Goal: Task Accomplishment & Management: Manage account settings

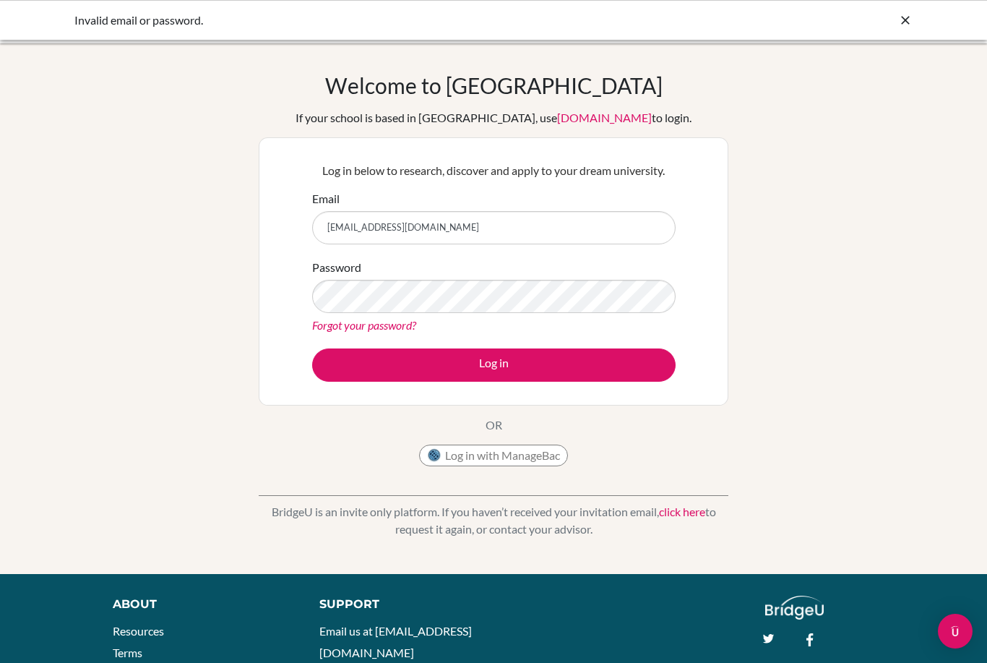
click at [621, 362] on button "Log in" at bounding box center [494, 364] width 364 height 33
click at [622, 348] on button "Log in" at bounding box center [494, 364] width 364 height 33
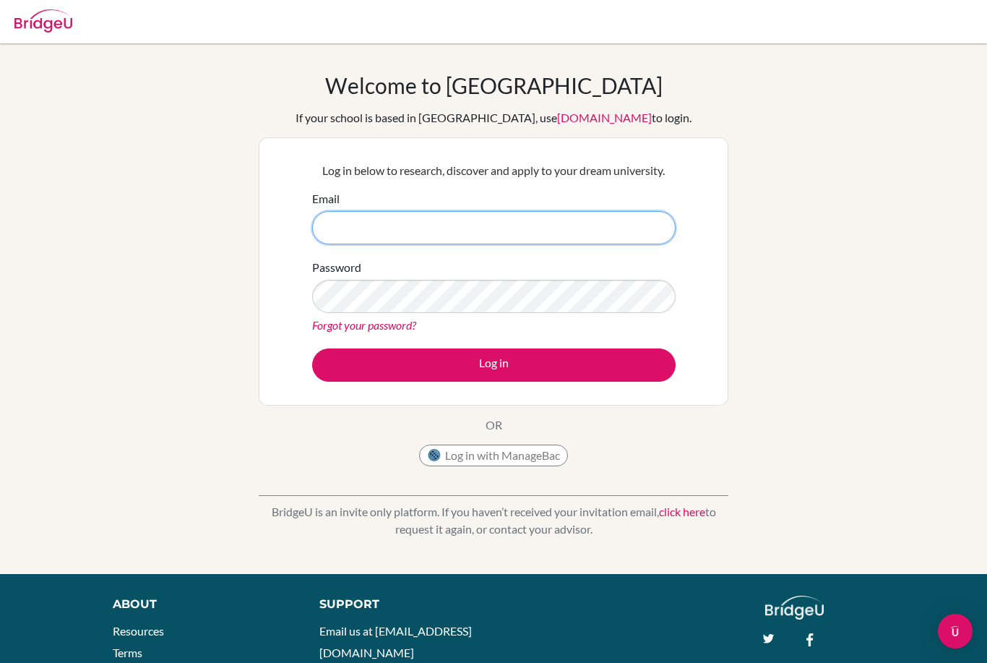
type input "[EMAIL_ADDRESS][DOMAIN_NAME]"
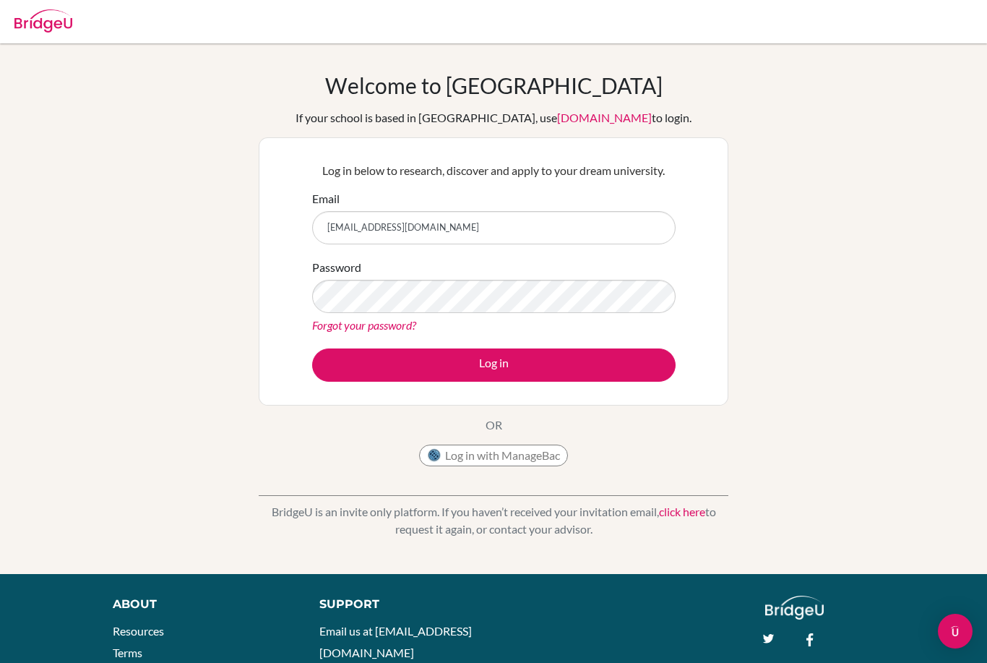
click at [646, 351] on button "Log in" at bounding box center [494, 364] width 364 height 33
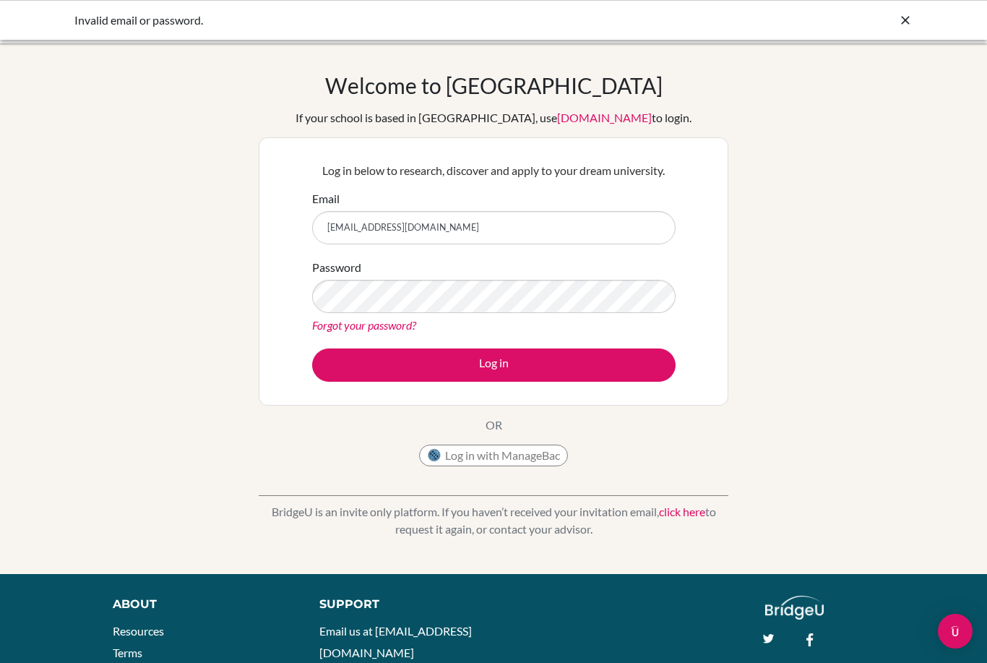
click at [382, 326] on link "Forgot your password?" at bounding box center [364, 325] width 104 height 14
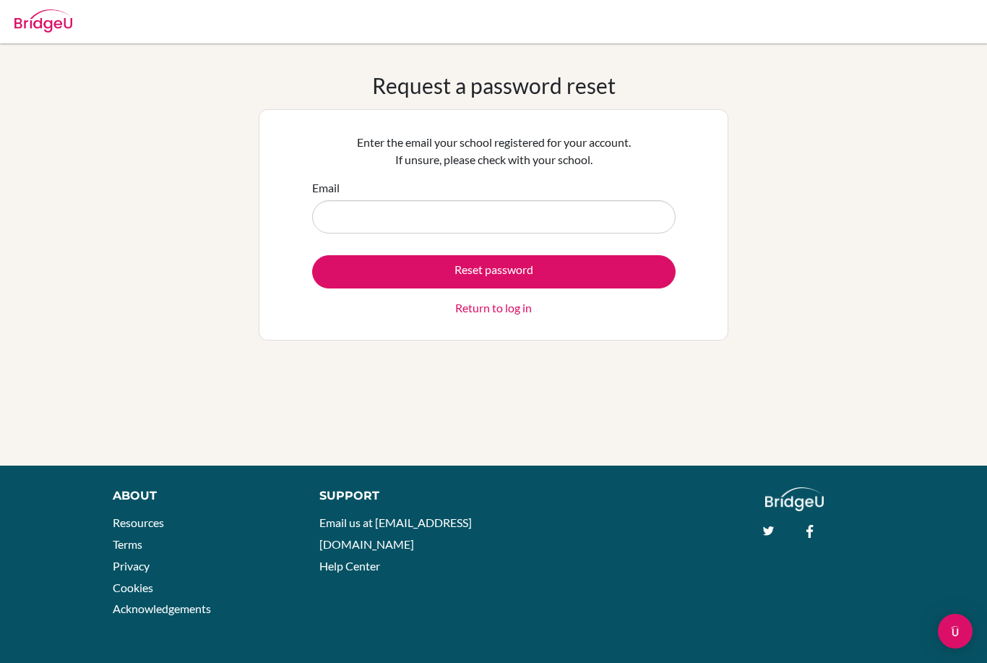
click at [611, 217] on input "Email" at bounding box center [494, 216] width 364 height 33
type input "[EMAIL_ADDRESS][DOMAIN_NAME]"
click at [635, 282] on button "Reset password" at bounding box center [494, 271] width 364 height 33
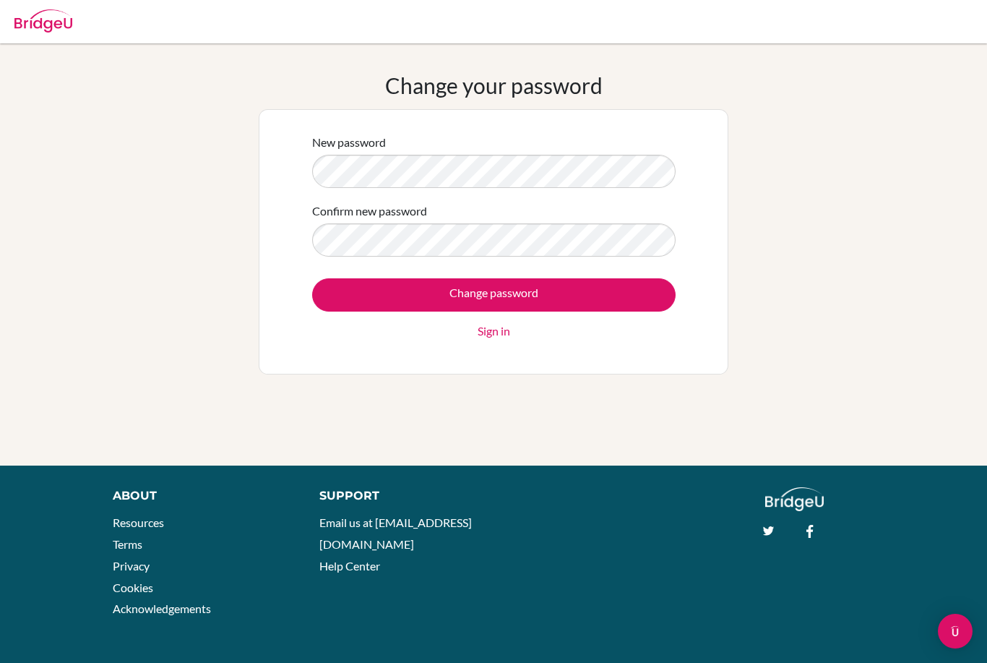
click at [582, 195] on form "New password Confirm new password Change password Sign in" at bounding box center [494, 237] width 364 height 206
click at [620, 290] on input "Change password" at bounding box center [494, 294] width 364 height 33
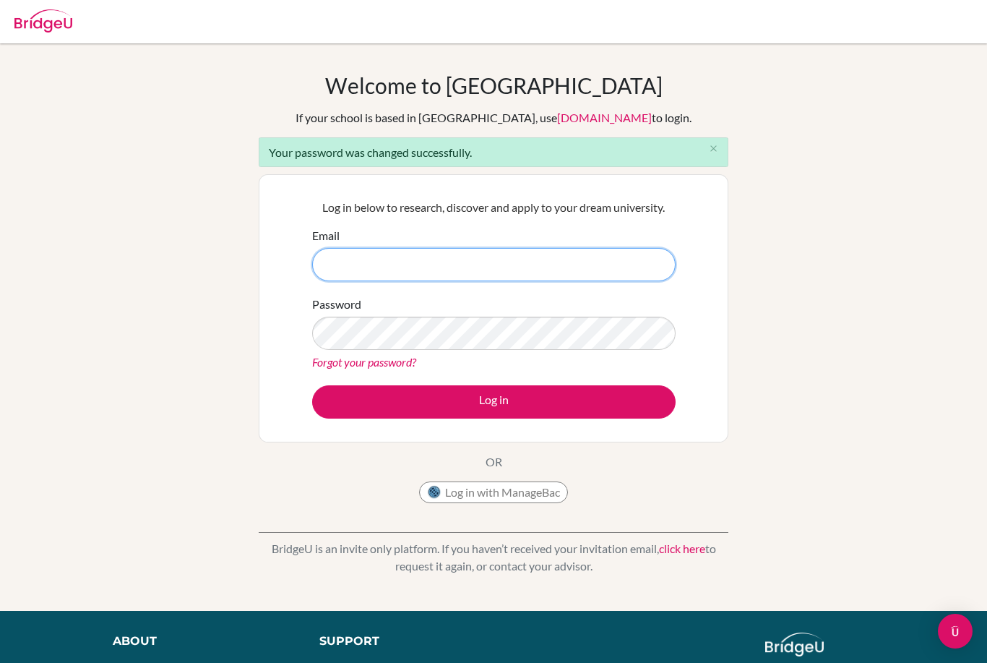
type input "[EMAIL_ADDRESS][DOMAIN_NAME]"
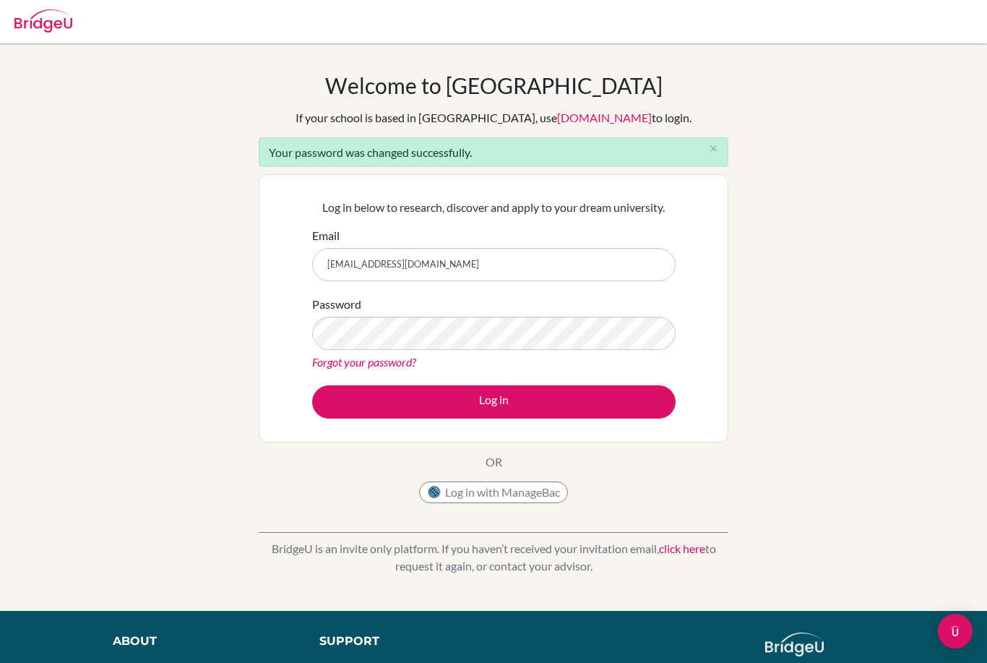
click at [612, 413] on button "Log in" at bounding box center [494, 401] width 364 height 33
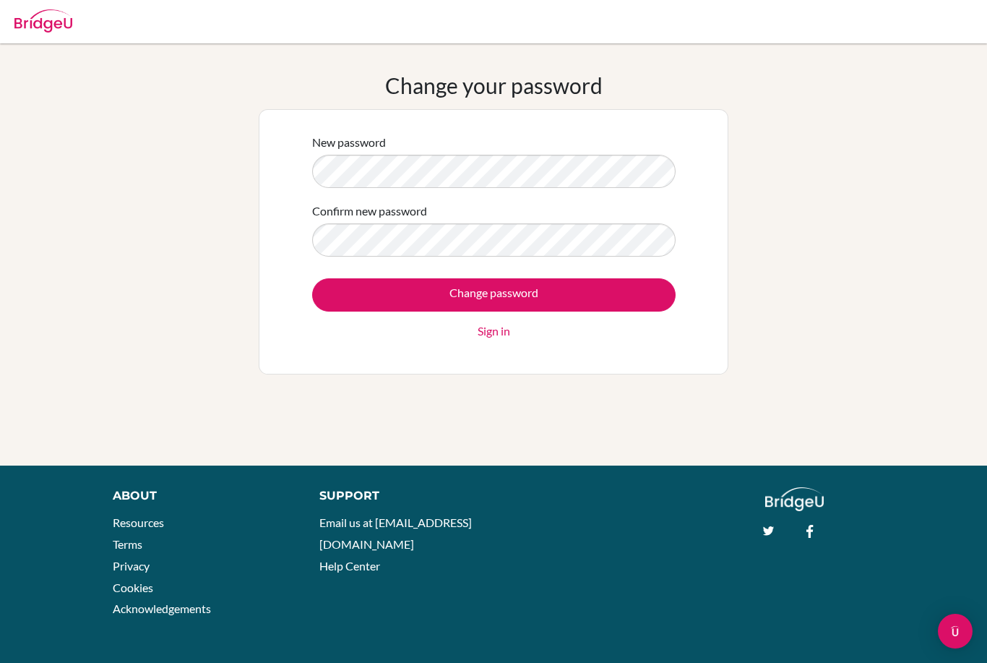
click at [502, 333] on link "Sign in" at bounding box center [494, 330] width 33 height 17
